Goal: Find specific page/section: Find specific page/section

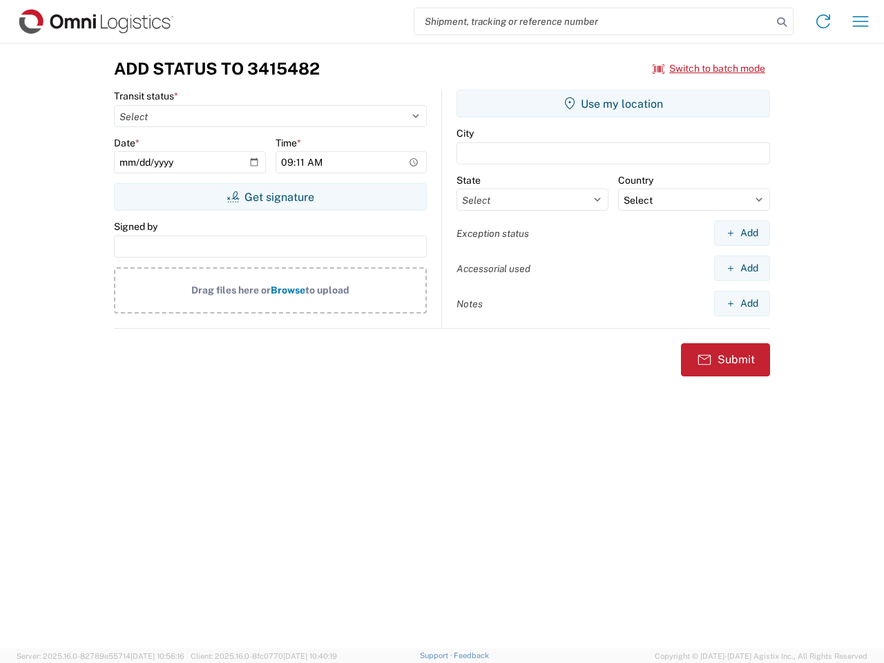
click at [593, 21] on input "search" at bounding box center [593, 21] width 358 height 26
click at [781, 22] on icon at bounding box center [781, 21] width 19 height 19
click at [823, 21] on icon at bounding box center [823, 21] width 22 height 22
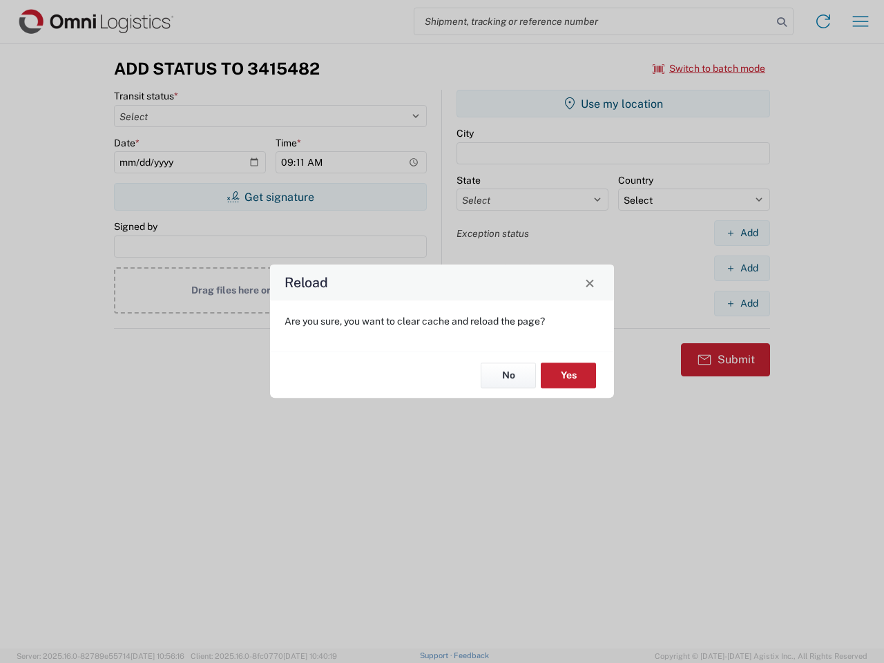
click at [860, 21] on div "Reload Are you sure, you want to clear cache and reload the page? No Yes" at bounding box center [442, 331] width 884 height 663
click at [709, 68] on div "Reload Are you sure, you want to clear cache and reload the page? No Yes" at bounding box center [442, 331] width 884 height 663
click at [270, 197] on div "Reload Are you sure, you want to clear cache and reload the page? No Yes" at bounding box center [442, 331] width 884 height 663
click at [613, 104] on div "Reload Are you sure, you want to clear cache and reload the page? No Yes" at bounding box center [442, 331] width 884 height 663
click at [741, 233] on div "Reload Are you sure, you want to clear cache and reload the page? No Yes" at bounding box center [442, 331] width 884 height 663
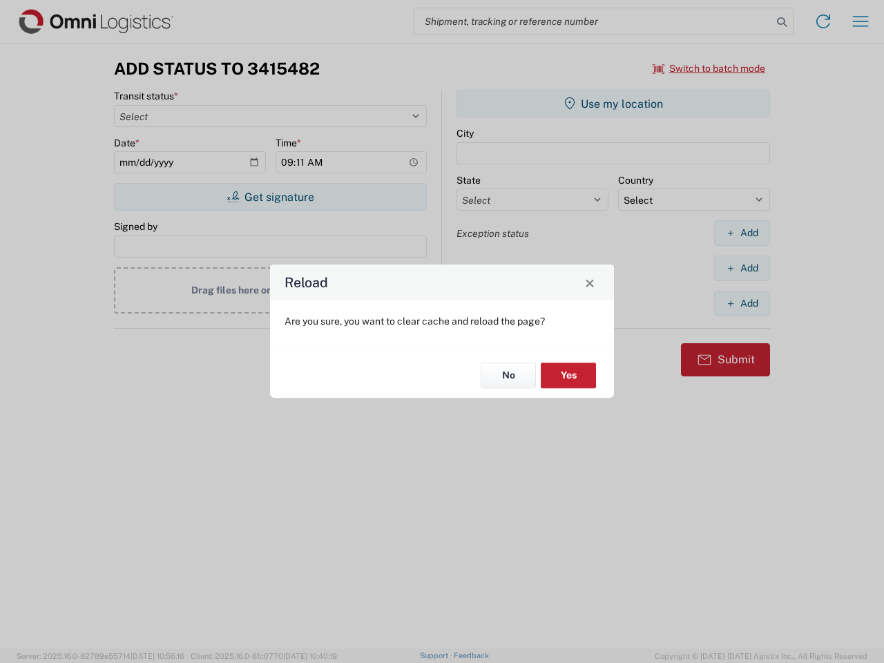
click at [741, 268] on div "Reload Are you sure, you want to clear cache and reload the page? No Yes" at bounding box center [442, 331] width 884 height 663
click at [741, 303] on div "Reload Are you sure, you want to clear cache and reload the page? No Yes" at bounding box center [442, 331] width 884 height 663
